Goal: Information Seeking & Learning: Learn about a topic

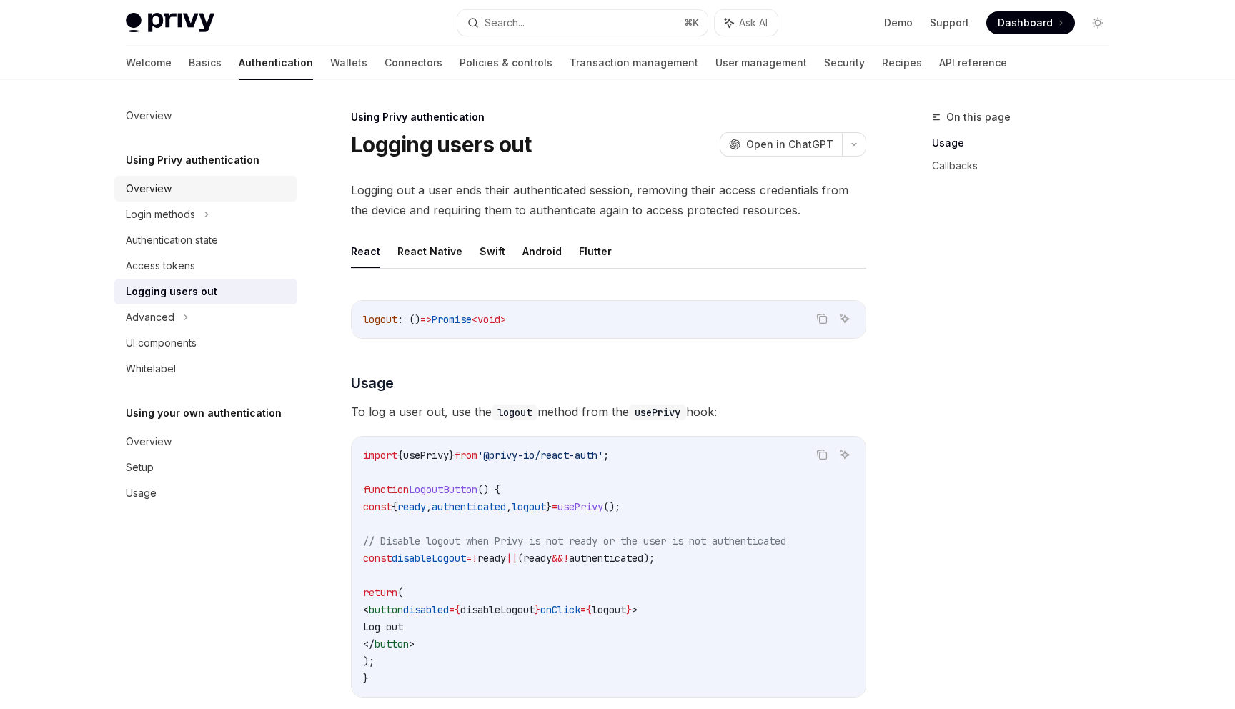
click at [167, 186] on div "Overview" at bounding box center [149, 188] width 46 height 17
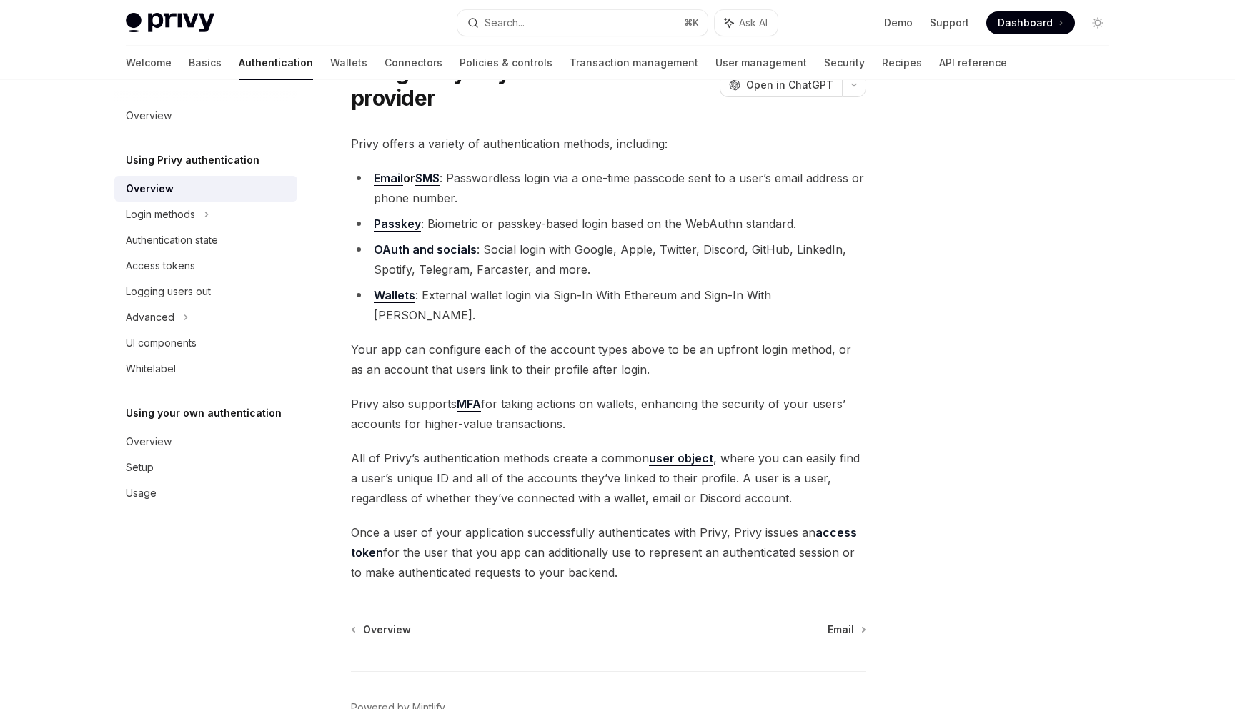
scroll to position [138, 0]
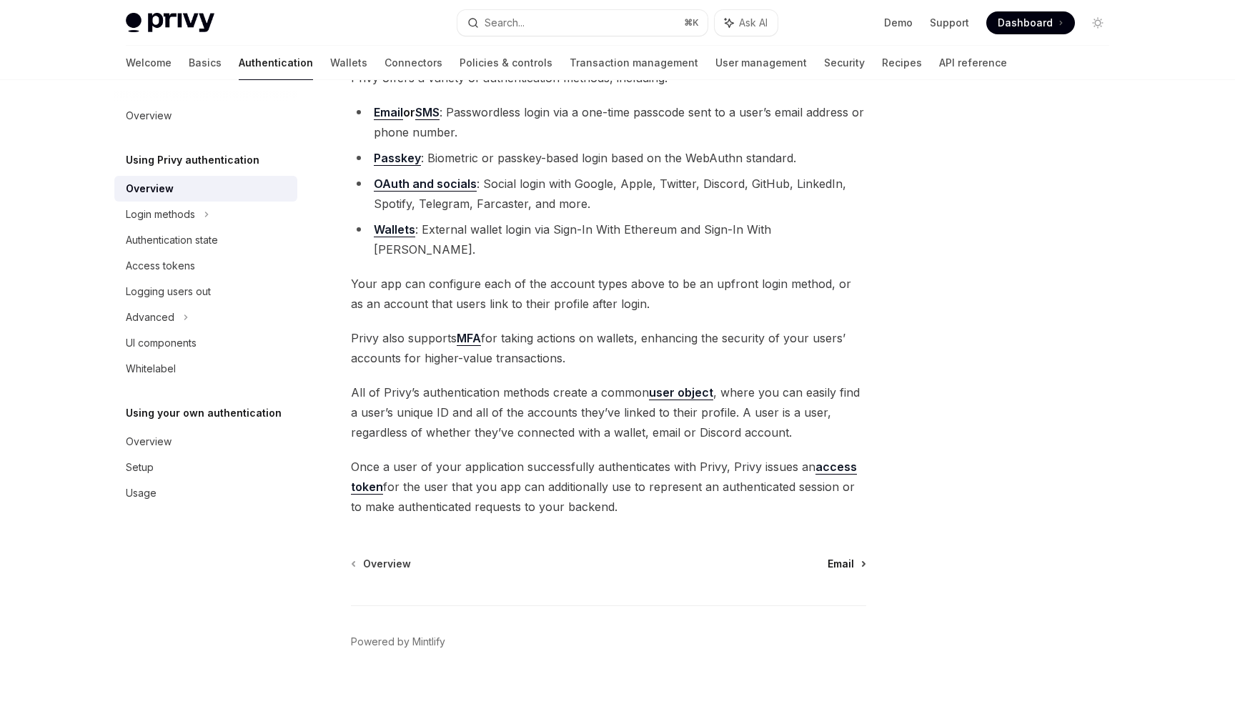
click at [838, 557] on span "Email" at bounding box center [840, 564] width 26 height 14
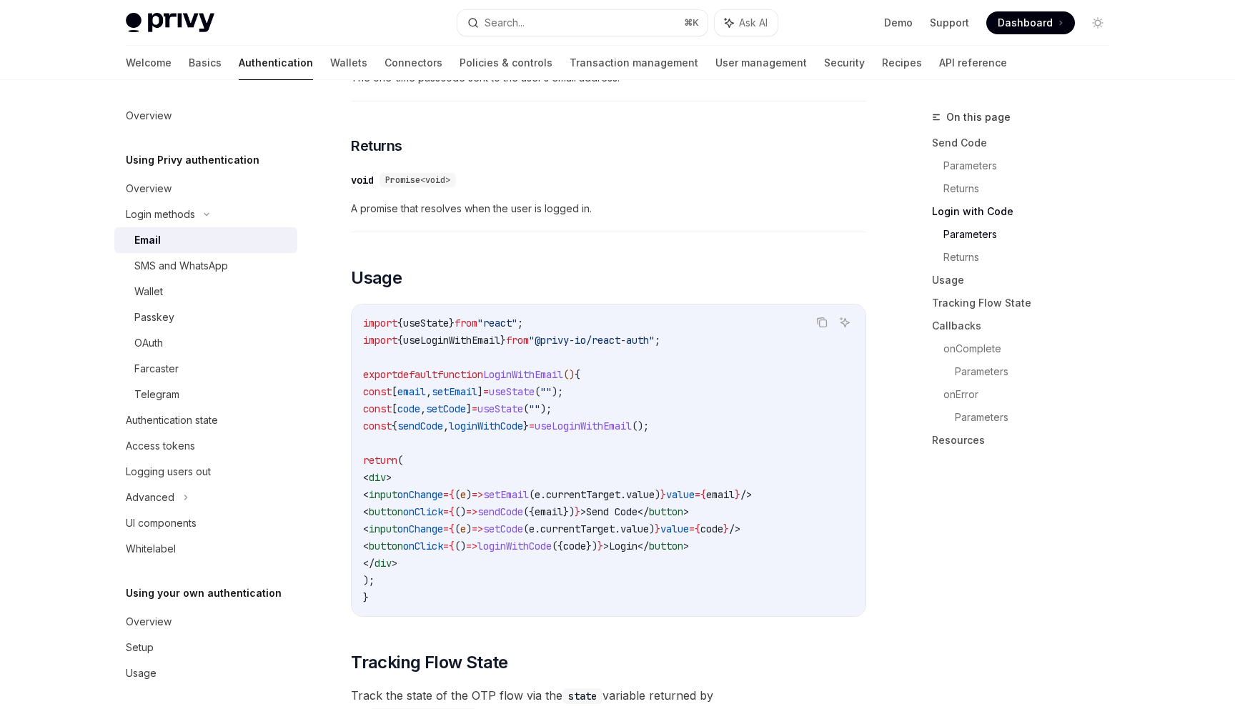
scroll to position [1058, 0]
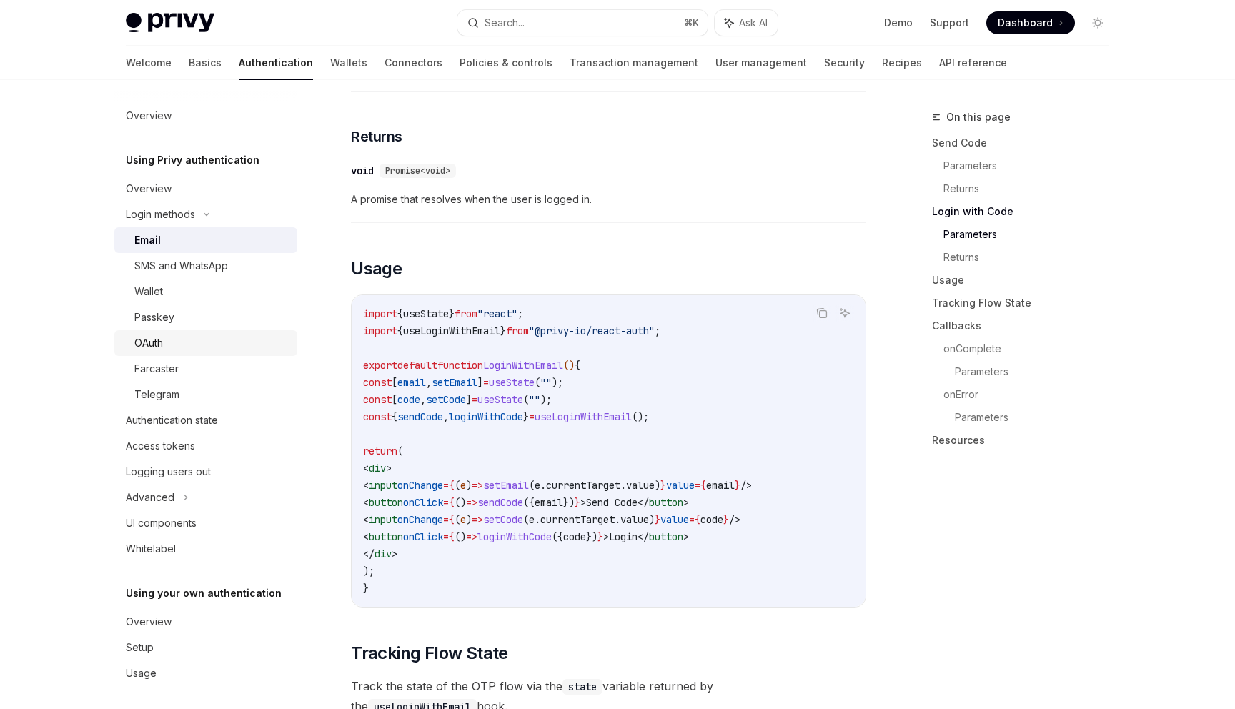
click at [202, 345] on div "OAuth" at bounding box center [211, 342] width 154 height 17
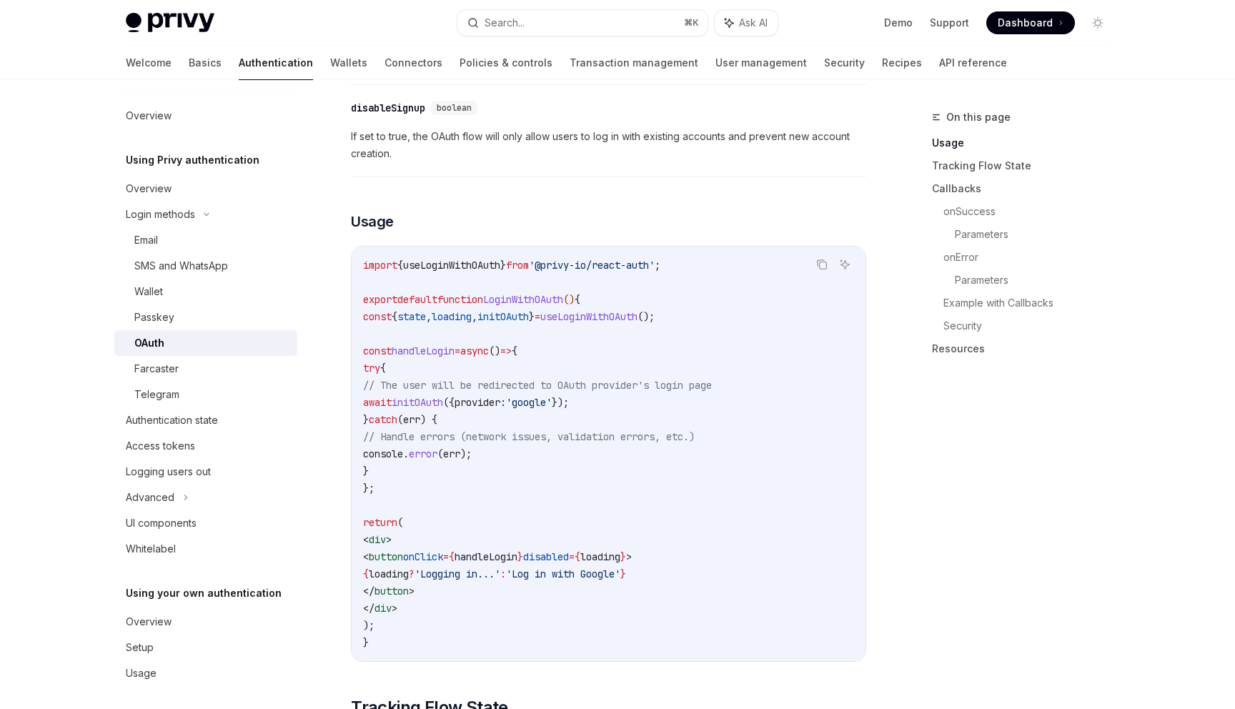
scroll to position [752, 0]
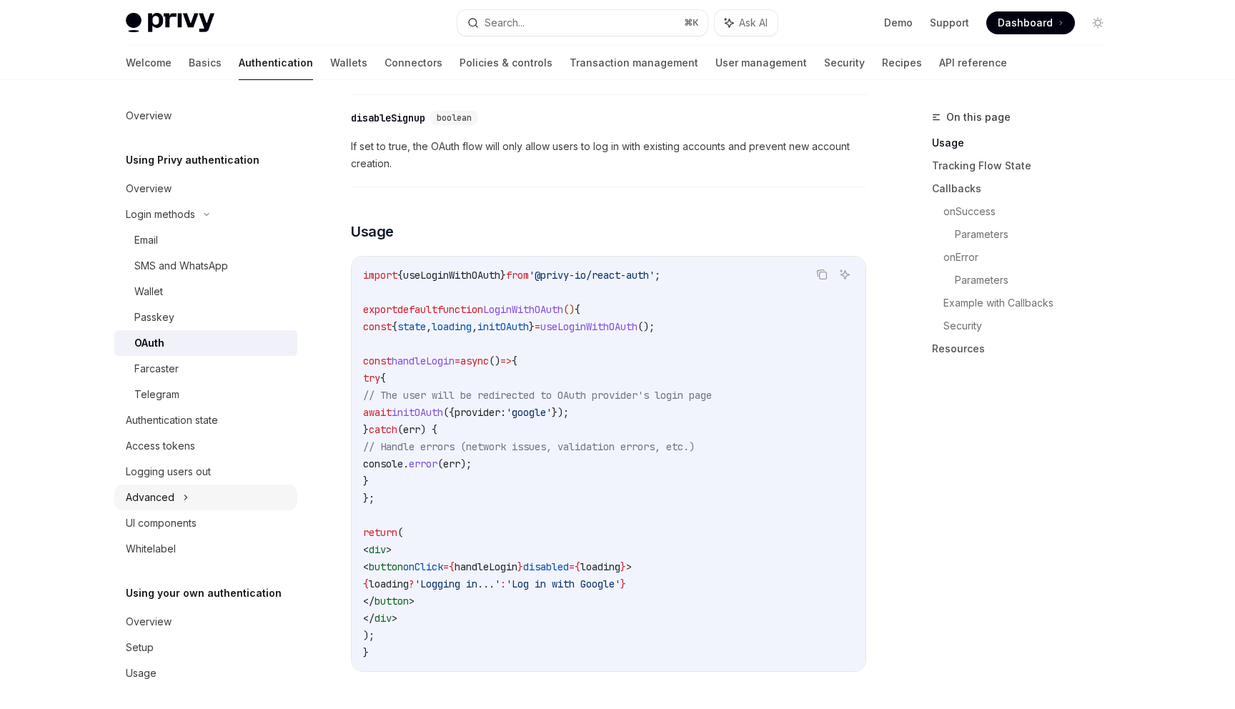
click at [191, 497] on div "Advanced" at bounding box center [205, 497] width 183 height 26
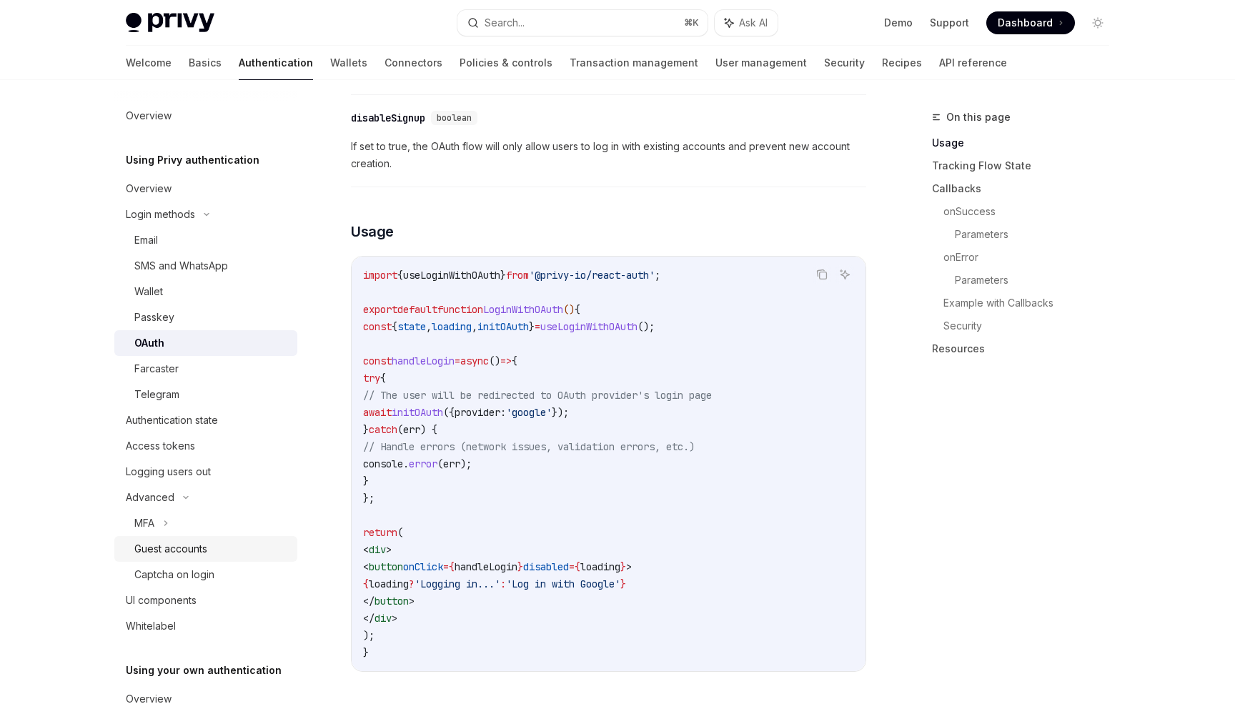
click at [175, 540] on div "Guest accounts" at bounding box center [170, 548] width 73 height 17
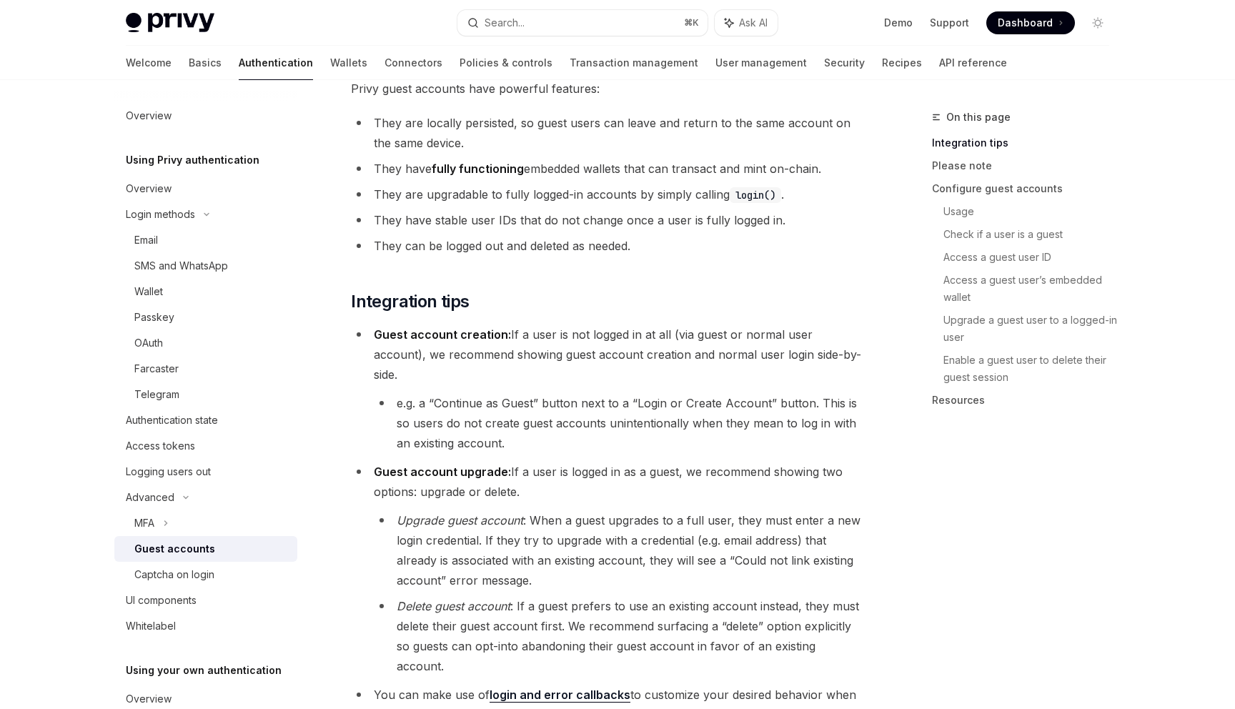
scroll to position [195, 0]
click at [1017, 259] on link "Access a guest user ID" at bounding box center [1031, 257] width 177 height 23
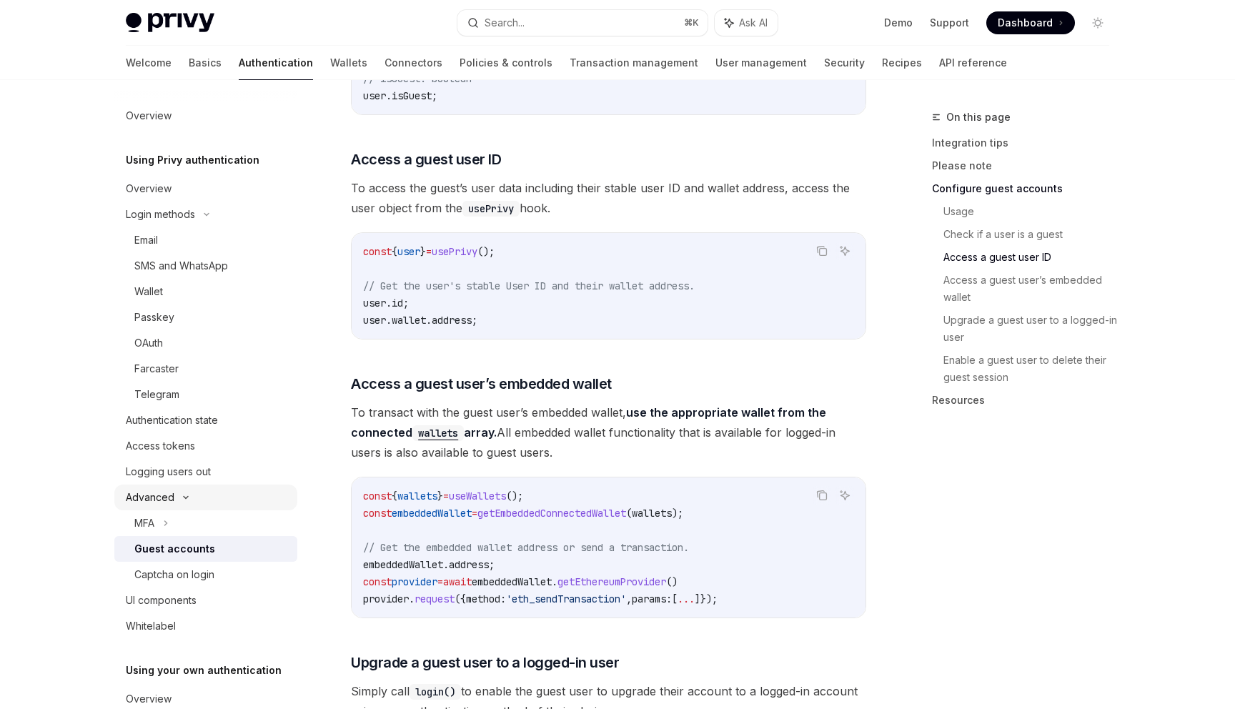
scroll to position [83, 0]
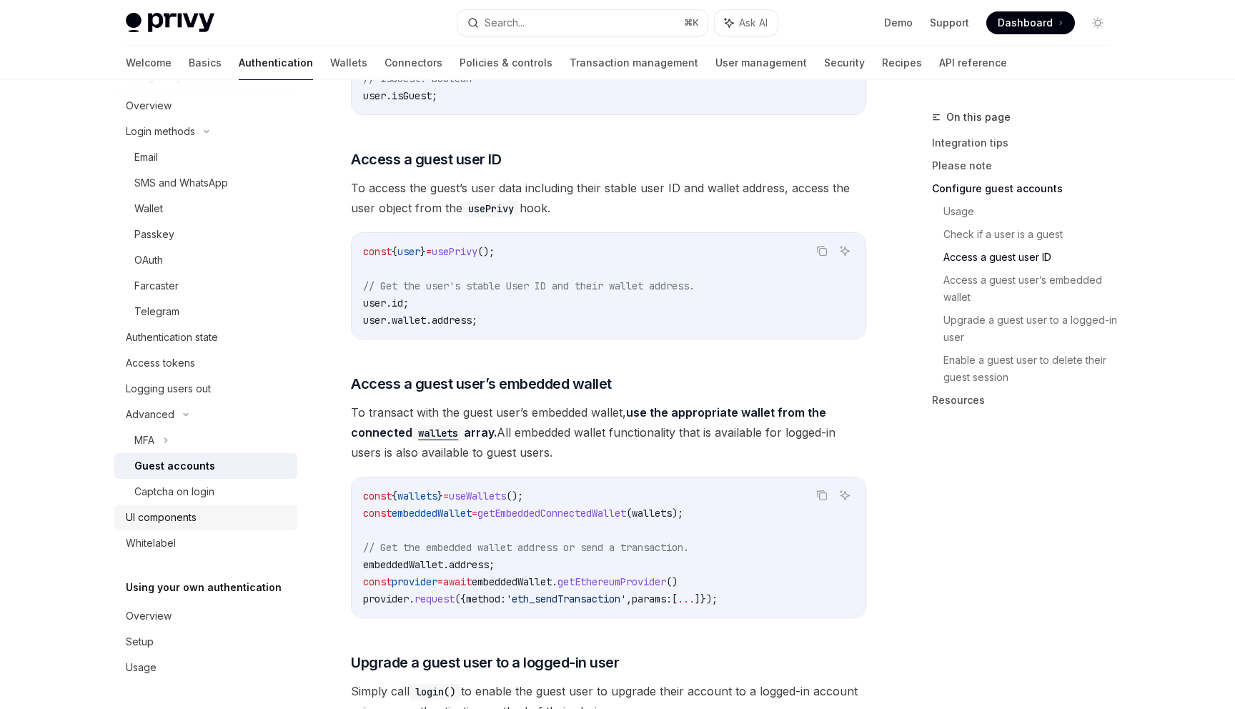
click at [171, 524] on div "UI components" at bounding box center [161, 517] width 71 height 17
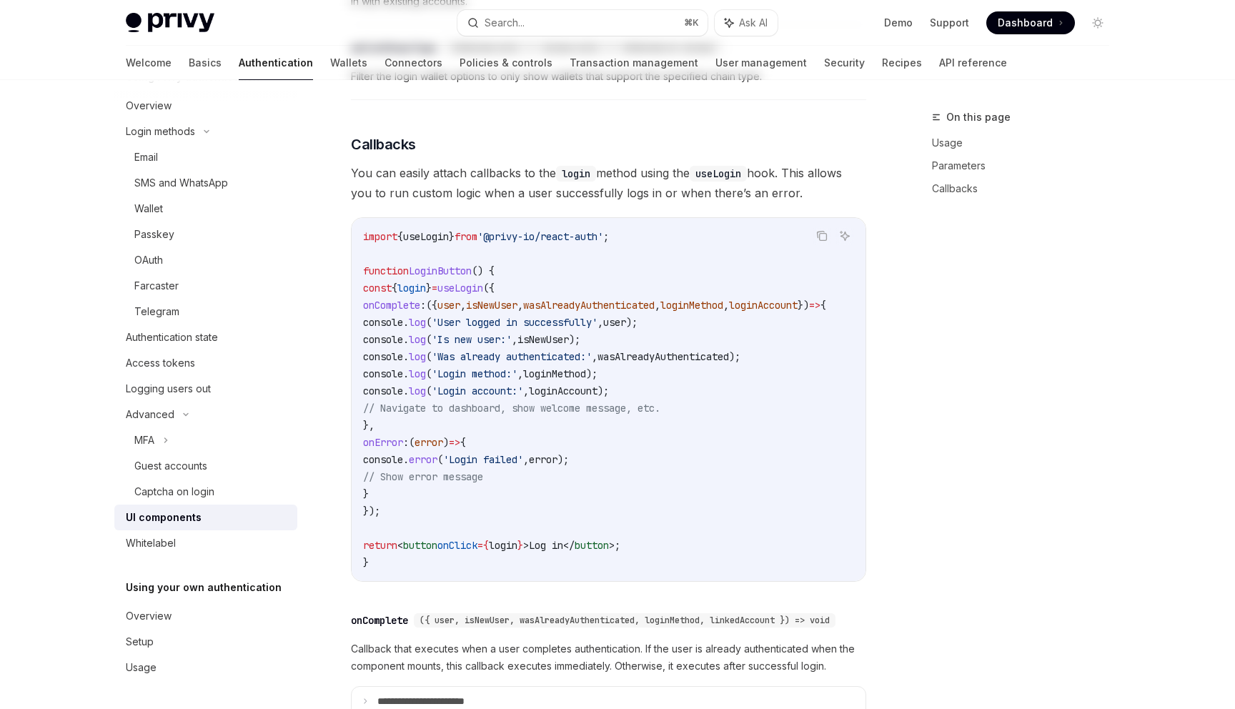
type textarea "*"
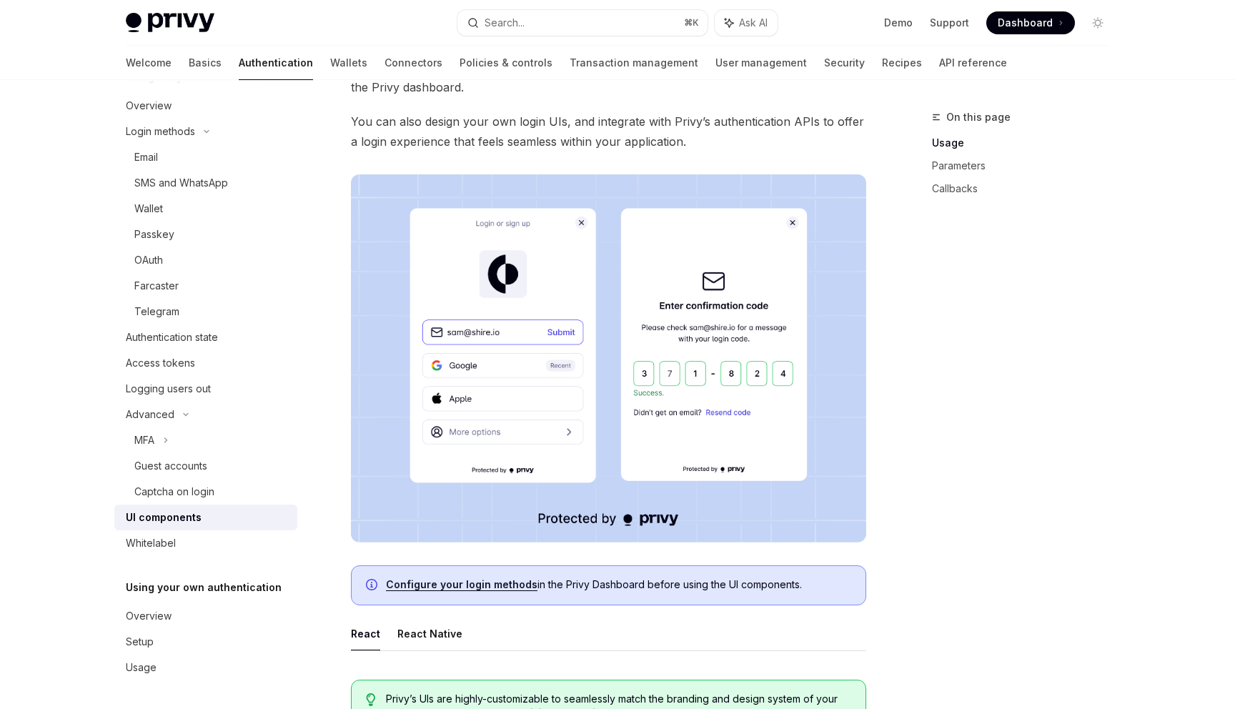
scroll to position [179, 0]
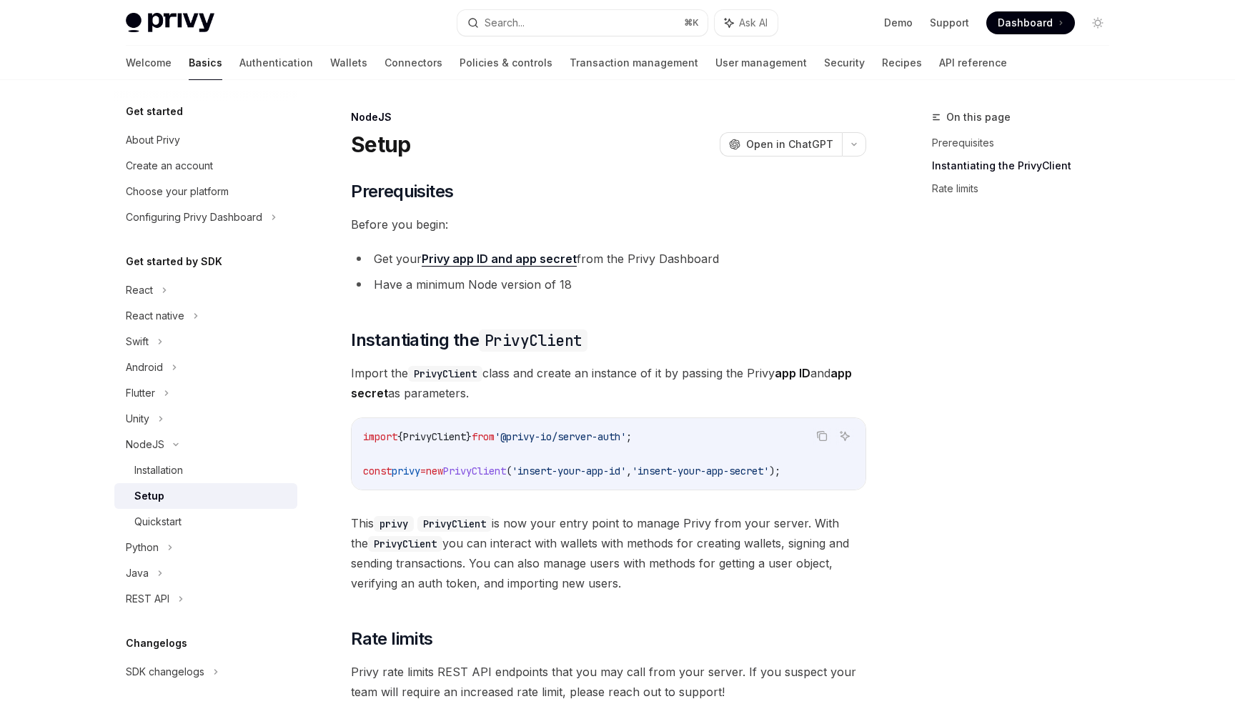
scroll to position [220, 0]
